Goal: Task Accomplishment & Management: Use online tool/utility

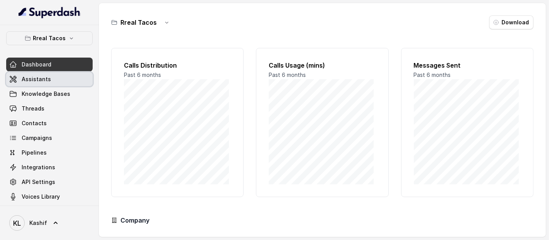
click at [59, 85] on link "Assistants" at bounding box center [49, 79] width 86 height 14
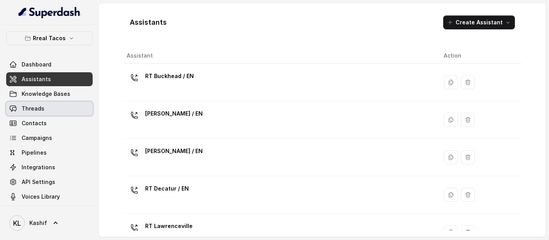
click at [71, 107] on link "Threads" at bounding box center [49, 109] width 86 height 14
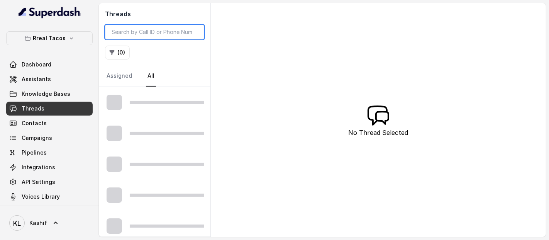
click at [127, 34] on input "search" at bounding box center [154, 32] width 99 height 15
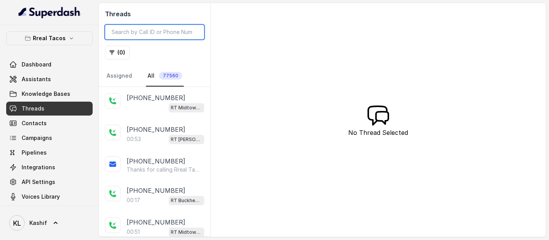
paste input "6863fce50d606a5cd315dfd9"
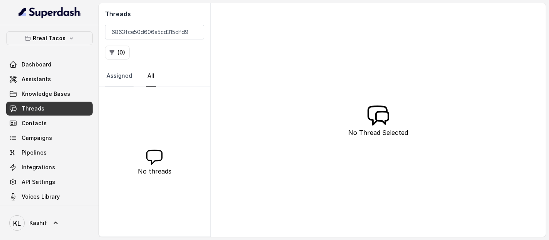
click at [118, 85] on link "Assigned" at bounding box center [119, 76] width 29 height 21
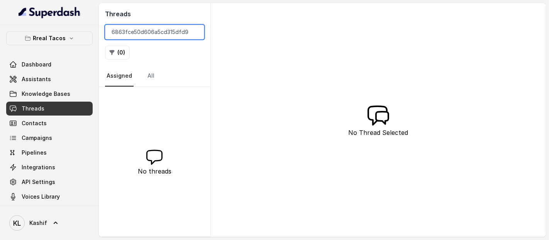
click at [117, 35] on input "6863fce50d606a5cd315dfd9" at bounding box center [154, 32] width 99 height 15
click at [161, 32] on input "6863fce50d606a5cd315dfd9" at bounding box center [154, 32] width 99 height 15
paste input "CAcba0afad1d2cb41c7252c165f6d75603"
type input "CAcba0afad1d2cb41c7252c165f6d75603"
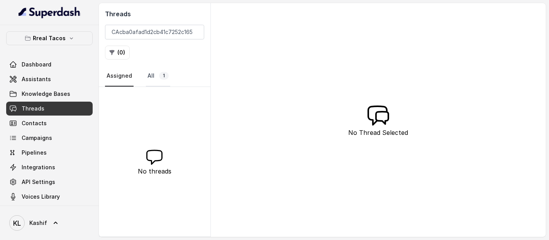
click at [151, 82] on link "All 1" at bounding box center [158, 76] width 24 height 21
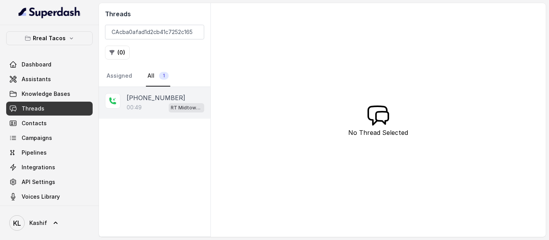
click at [150, 95] on p "[PHONE_NUMBER]" at bounding box center [156, 97] width 59 height 9
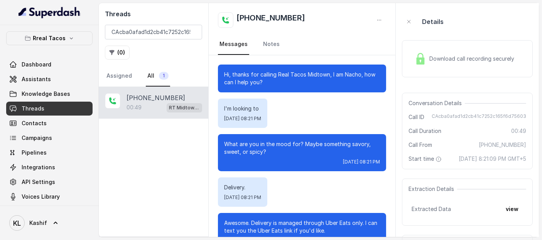
scroll to position [207, 0]
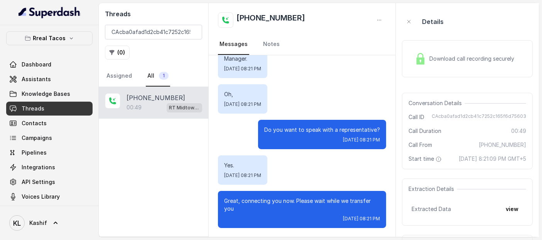
click at [446, 72] on div "Download call recording securely" at bounding box center [467, 58] width 131 height 37
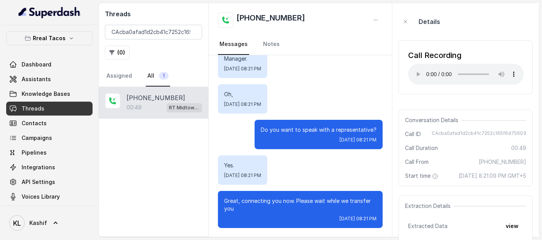
click at [340, 75] on div "Manager. [DATE] 08:21 PM" at bounding box center [300, 63] width 164 height 29
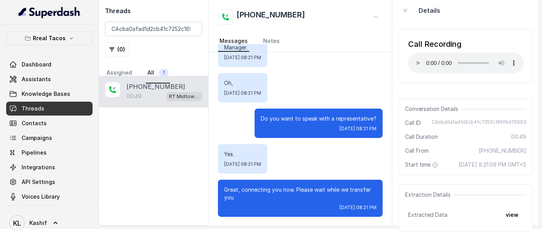
scroll to position [56, 0]
